Goal: Information Seeking & Learning: Learn about a topic

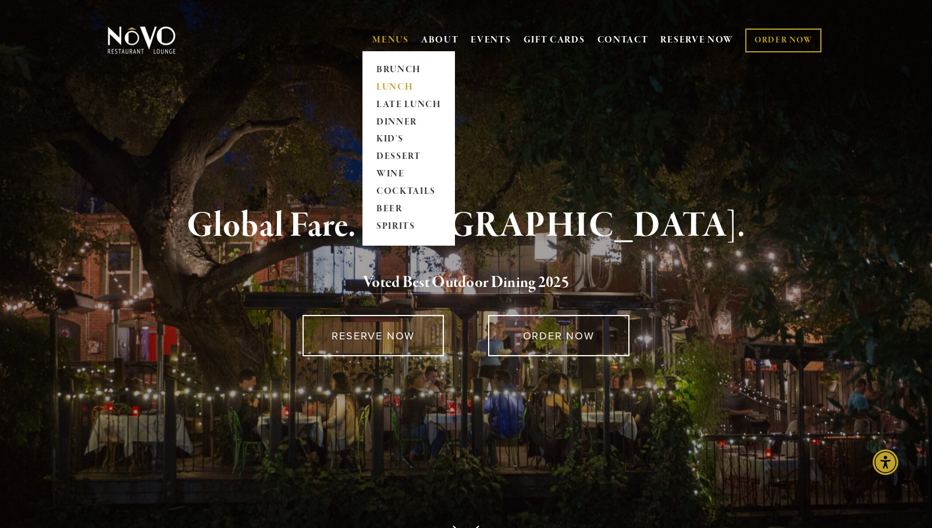
click at [384, 87] on link "LUNCH" at bounding box center [408, 87] width 73 height 17
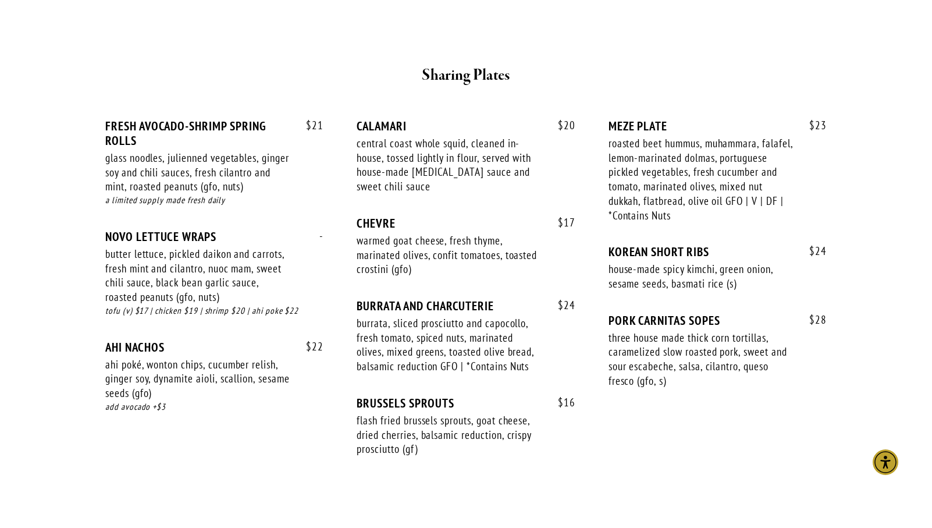
scroll to position [691, 0]
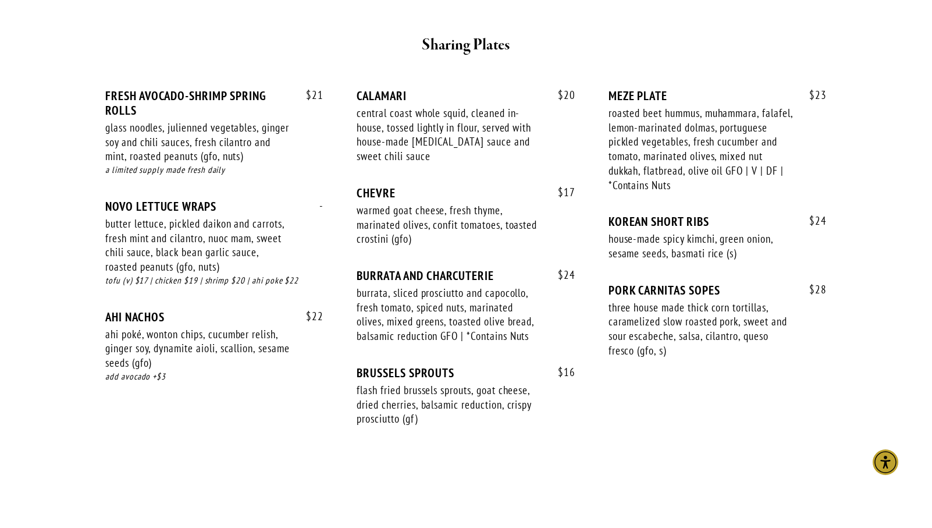
scroll to position [717, 0]
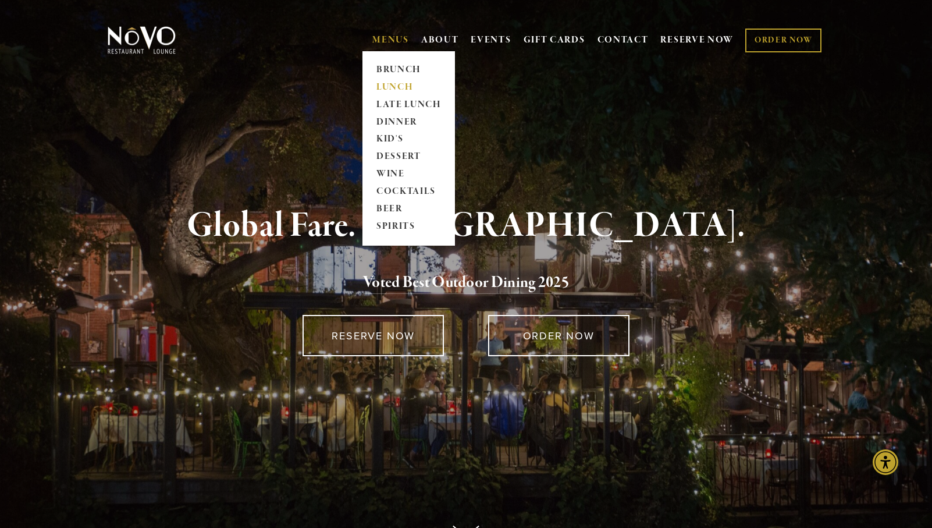
click at [391, 86] on link "LUNCH" at bounding box center [408, 87] width 73 height 17
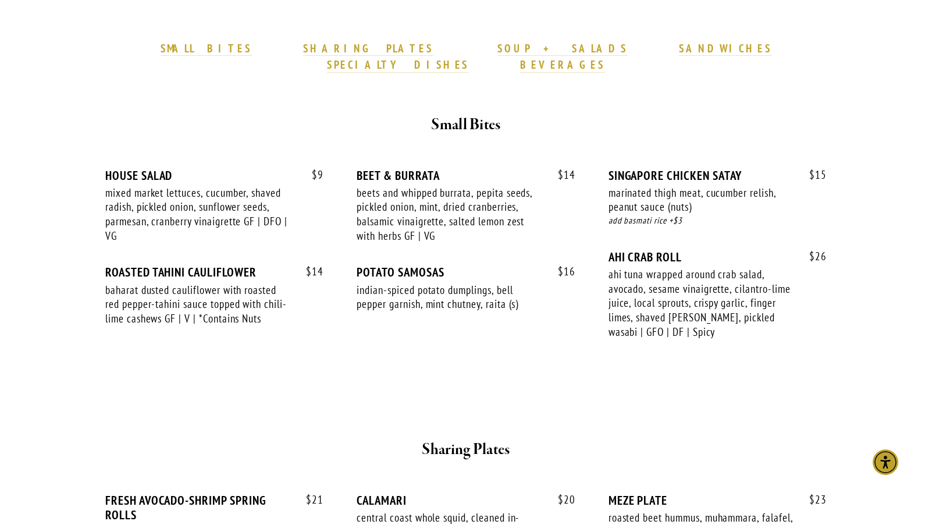
click at [431, 265] on div "$ 16 POTATO SAMOSAS indian-spiced potato dumplings, bell pepper garnish, mint c…" at bounding box center [466, 299] width 218 height 68
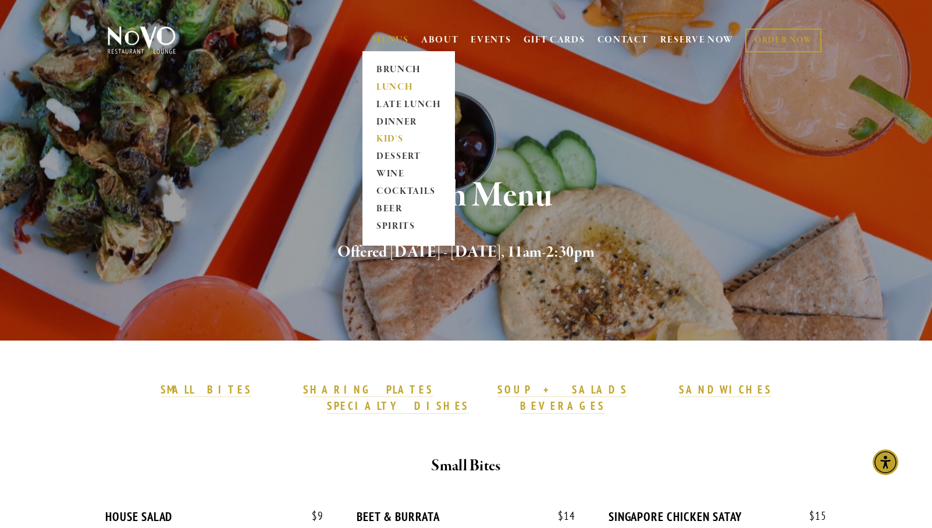
click at [390, 140] on link "KID'S" at bounding box center [408, 139] width 73 height 17
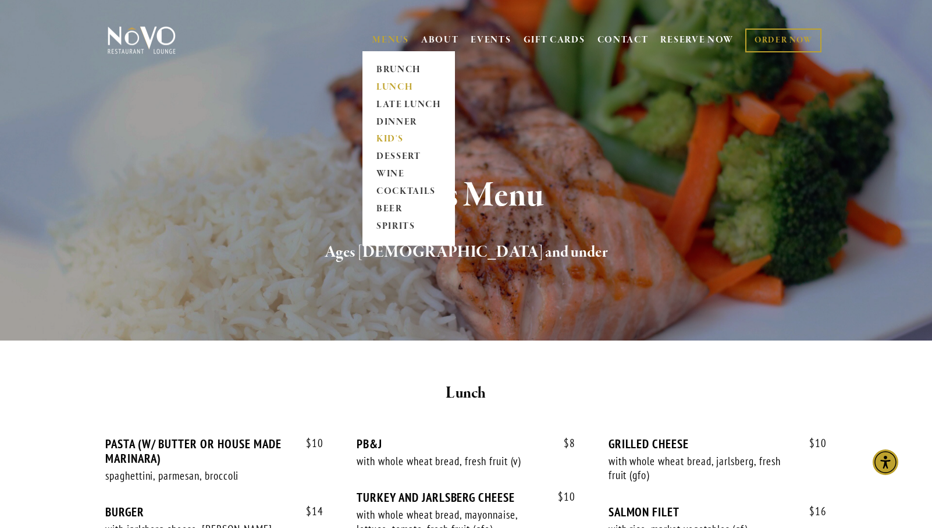
click at [395, 90] on link "LUNCH" at bounding box center [408, 87] width 73 height 17
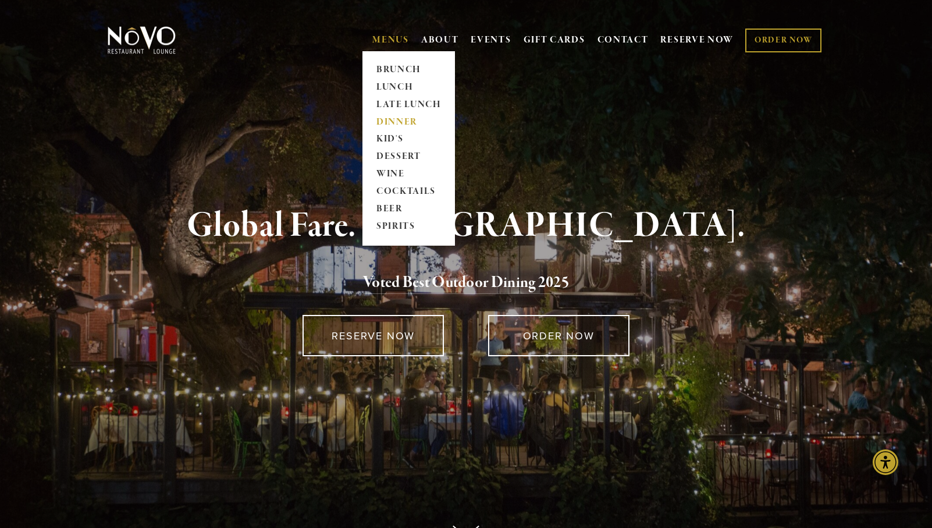
click at [392, 120] on link "DINNER" at bounding box center [408, 121] width 73 height 17
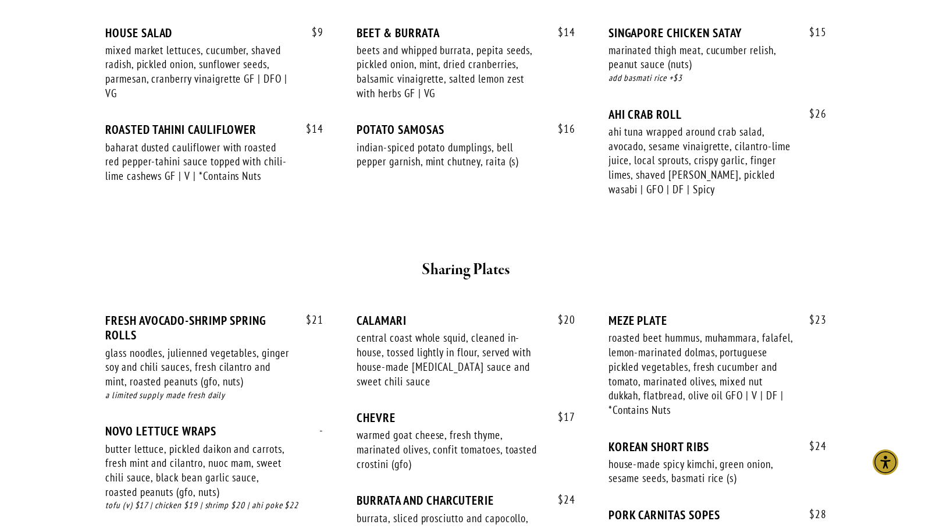
scroll to position [222, 0]
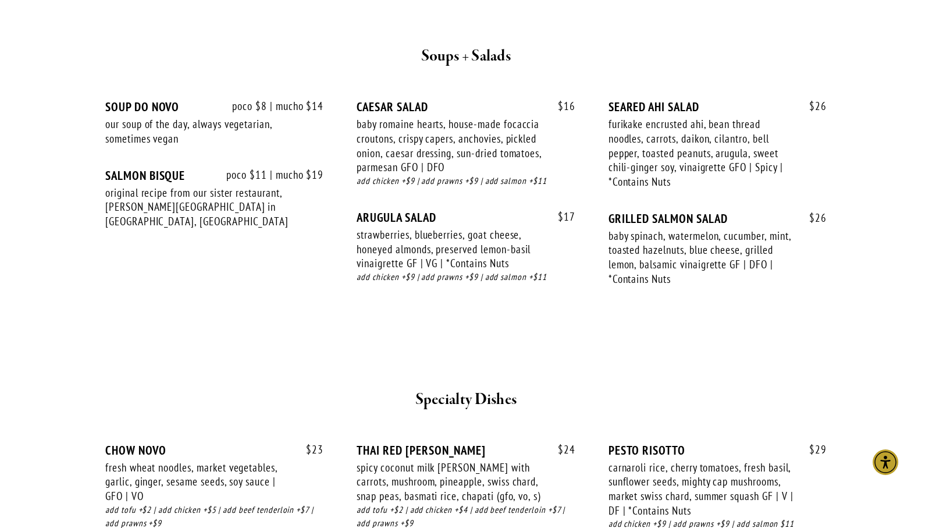
scroll to position [1190, 0]
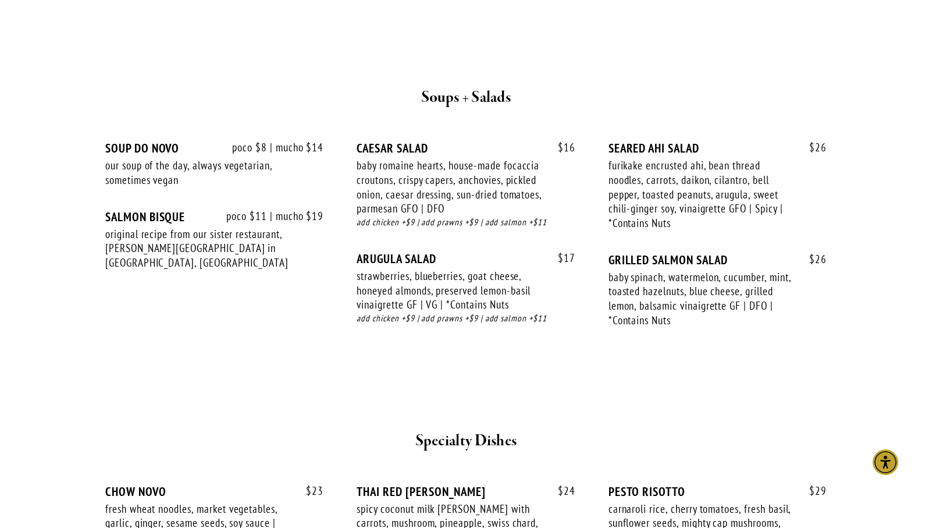
click at [369, 2] on div at bounding box center [466, 10] width 698 height 20
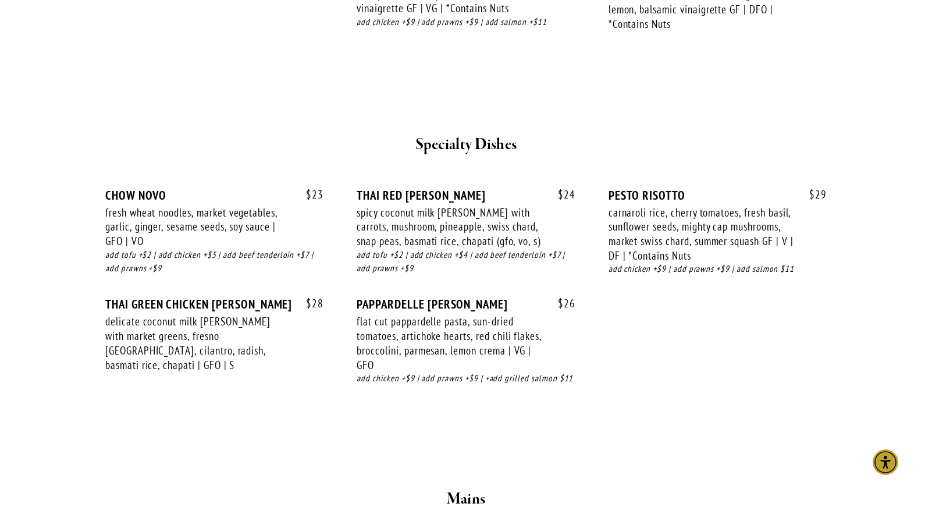
scroll to position [1487, 0]
